Goal: Task Accomplishment & Management: Use online tool/utility

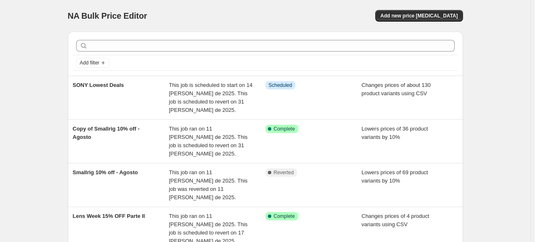
click at [156, 52] on div at bounding box center [265, 46] width 385 height 18
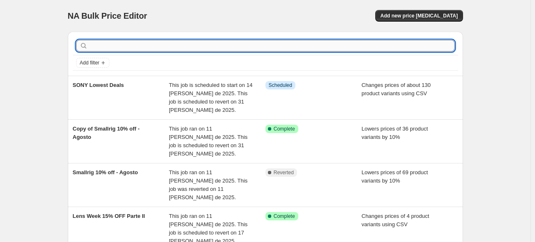
click at [153, 46] on input "text" at bounding box center [271, 46] width 365 height 12
type input "SONY"
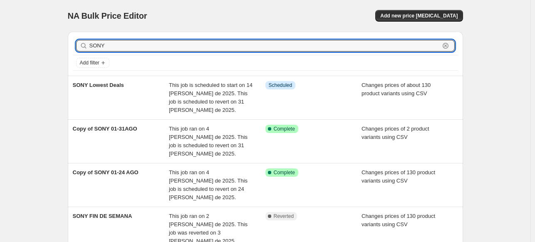
click at [153, 45] on input "SONY" at bounding box center [264, 46] width 350 height 12
click at [153, 44] on input "SONY" at bounding box center [264, 46] width 350 height 12
type input "SON"
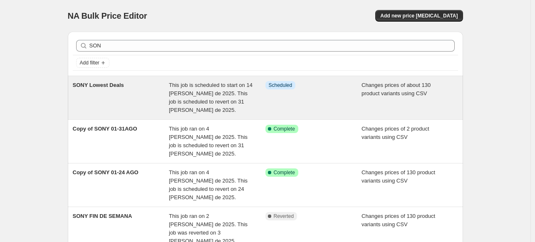
click at [183, 104] on span "This job is scheduled to start on 14 [PERSON_NAME] de 2025. This job is schedul…" at bounding box center [211, 97] width 84 height 31
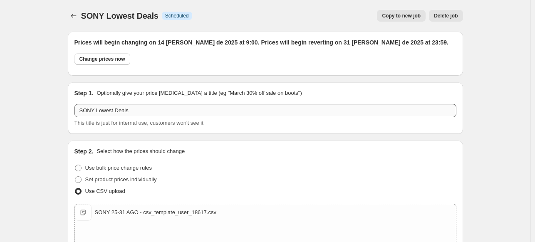
scroll to position [349, 0]
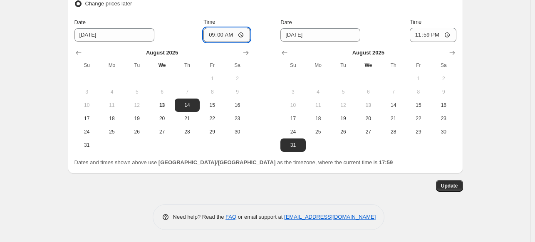
click at [220, 33] on input "09:00" at bounding box center [226, 35] width 47 height 14
type input "09:30"
click at [446, 190] on button "Update" at bounding box center [449, 186] width 27 height 12
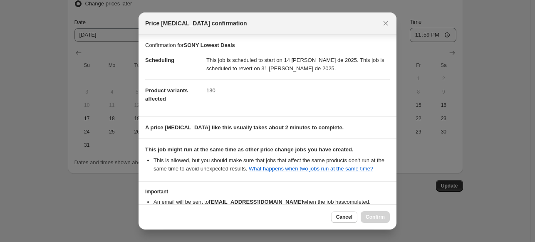
scroll to position [53, 0]
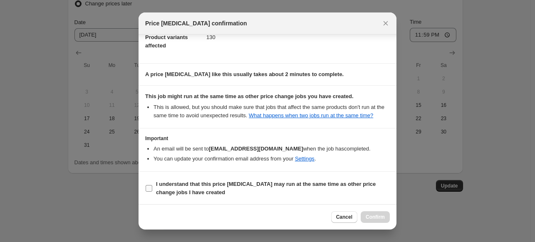
click at [293, 190] on span "I understand that this price [MEDICAL_DATA] may run at the same time as other p…" at bounding box center [273, 188] width 234 height 17
click at [152, 190] on input "I understand that this price [MEDICAL_DATA] may run at the same time as other p…" at bounding box center [149, 188] width 7 height 7
checkbox input "true"
click at [371, 217] on span "Confirm" at bounding box center [375, 217] width 19 height 7
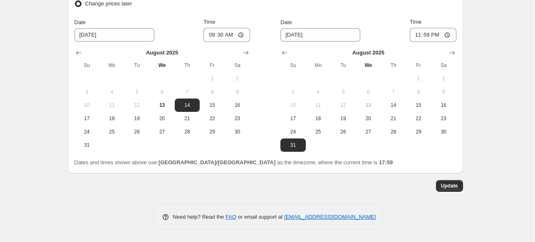
scroll to position [0, 0]
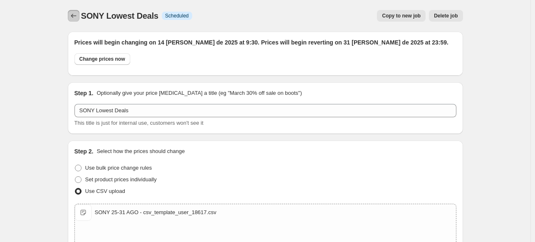
click at [72, 12] on icon "Price change jobs" at bounding box center [73, 16] width 8 height 8
